Goal: Navigation & Orientation: Find specific page/section

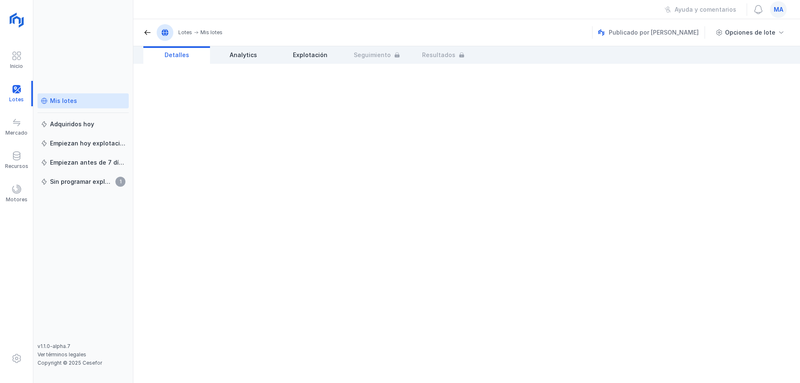
click at [73, 99] on div "Mis lotes" at bounding box center [63, 101] width 27 height 8
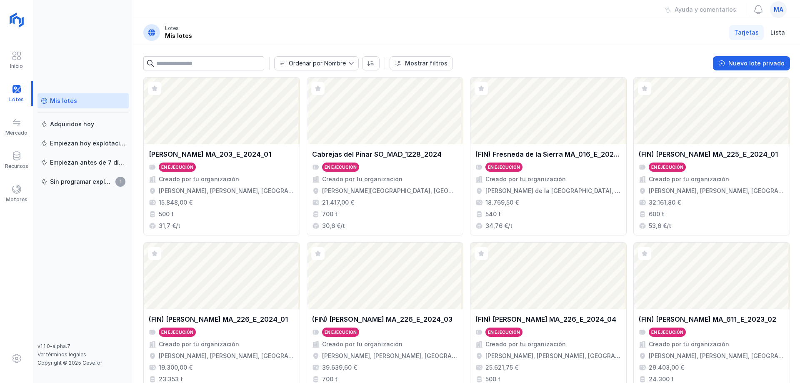
click at [242, 17] on div "Ayuda y comentarios ma" at bounding box center [466, 9] width 666 height 19
click at [271, 23] on header "Lotes Mis lotes Tarjetas Lista" at bounding box center [466, 32] width 666 height 27
click at [73, 57] on div "Mis lotes Adquiridos [DATE] Empiezan [DATE] explotación Empiezan antes de 7 día…" at bounding box center [83, 191] width 100 height 383
click at [244, 39] on header "Lotes Mis lotes Tarjetas Lista" at bounding box center [466, 32] width 666 height 27
click at [67, 56] on div "Mis lotes Adquiridos [DATE] Empiezan [DATE] explotación Empiezan antes de 7 día…" at bounding box center [83, 191] width 100 height 383
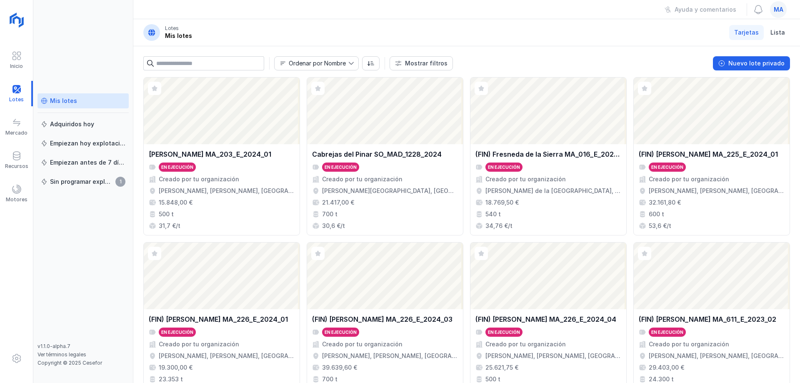
click at [65, 37] on div "Mis lotes Adquiridos [DATE] Empiezan [DATE] explotación Empiezan antes de 7 día…" at bounding box center [83, 191] width 100 height 383
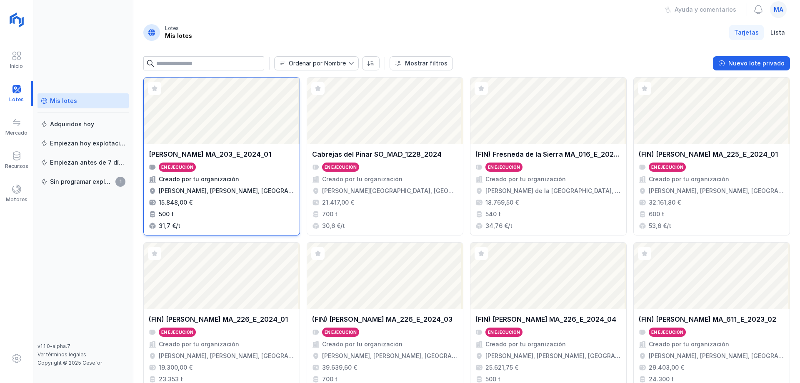
click at [229, 174] on div "[PERSON_NAME] MA_203_E_2024_01 En ejecución Creado por tu organización [PERSON_…" at bounding box center [222, 189] width 146 height 81
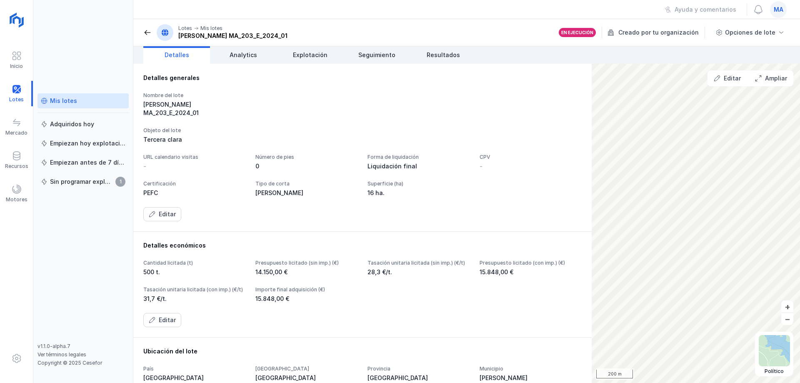
click at [308, 135] on div "Tercera clara" at bounding box center [362, 139] width 438 height 8
click at [116, 266] on div "Mis lotes Adquiridos [DATE] Empiezan [DATE] explotación Empiezan antes de 7 día…" at bounding box center [82, 217] width 91 height 249
click at [351, 99] on div "Nombre del lote [PERSON_NAME] MA_203_E_2024_01" at bounding box center [362, 104] width 438 height 25
click at [78, 47] on div "Mis lotes Adquiridos [DATE] Empiezan [DATE] explotación Empiezan antes de 7 día…" at bounding box center [83, 191] width 100 height 383
click at [111, 42] on div "Mis lotes Adquiridos [DATE] Empiezan [DATE] explotación Empiezan antes de 7 día…" at bounding box center [83, 191] width 100 height 383
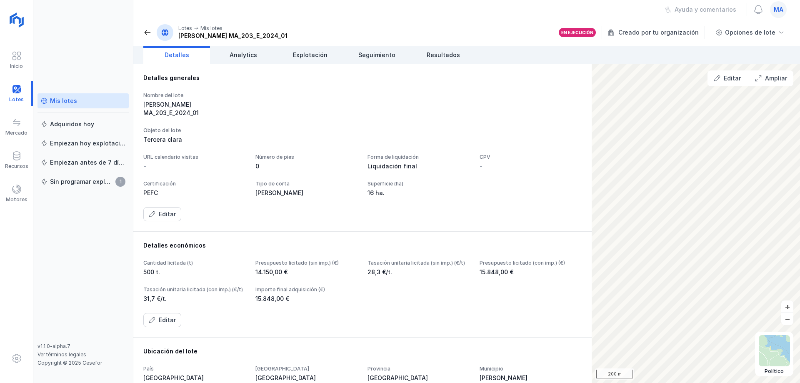
click at [274, 110] on div "Nombre del lote [PERSON_NAME] MA_203_E_2024_01 Objeto del lote Tercera clara UR…" at bounding box center [362, 156] width 438 height 129
